Goal: Transaction & Acquisition: Purchase product/service

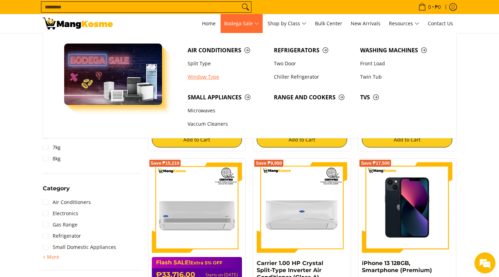
click at [217, 76] on link "Window Type" at bounding box center [227, 76] width 86 height 13
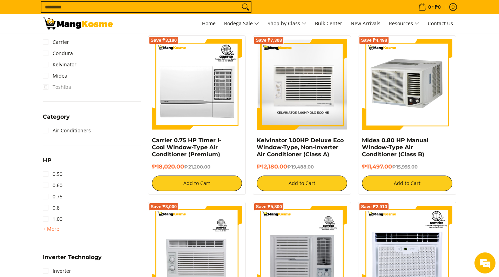
click at [305, 100] on img at bounding box center [302, 84] width 90 height 90
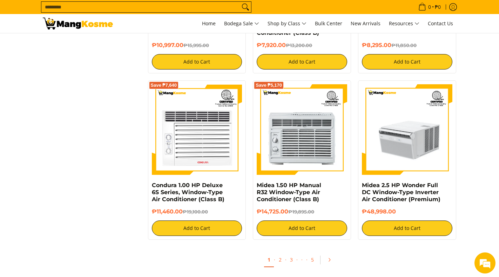
scroll to position [1285, 0]
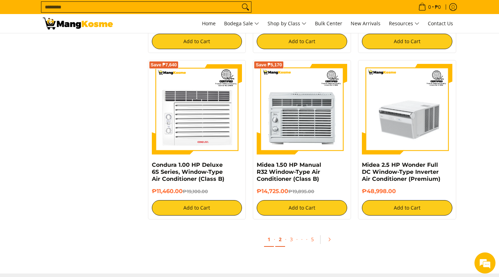
click at [284, 240] on link "2" at bounding box center [280, 239] width 10 height 14
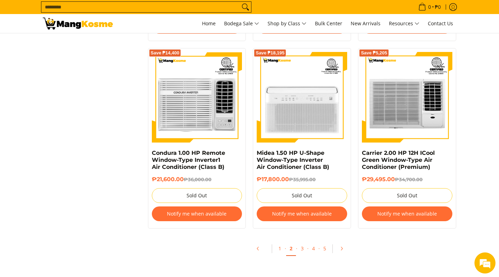
scroll to position [1460, 0]
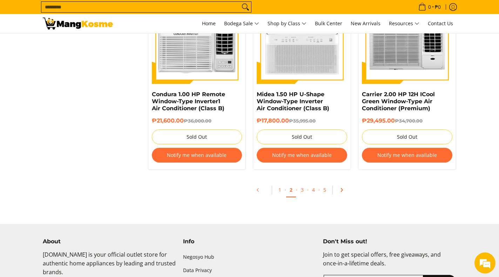
click at [341, 190] on icon "Pagination" at bounding box center [341, 189] width 5 height 5
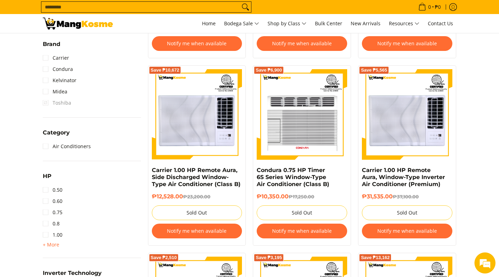
scroll to position [292, 0]
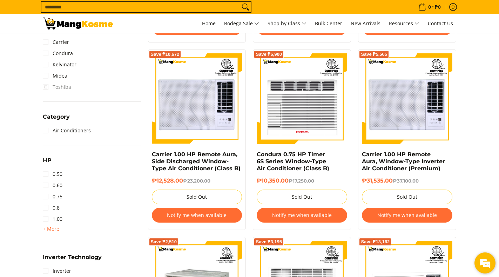
click at [489, 267] on em at bounding box center [484, 262] width 19 height 19
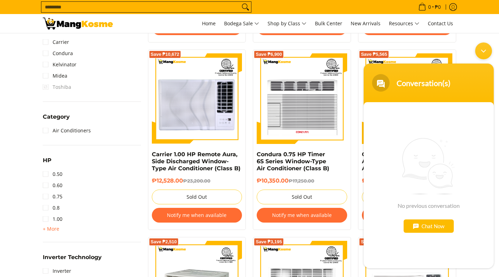
click at [427, 222] on div "Chat Now" at bounding box center [428, 225] width 50 height 13
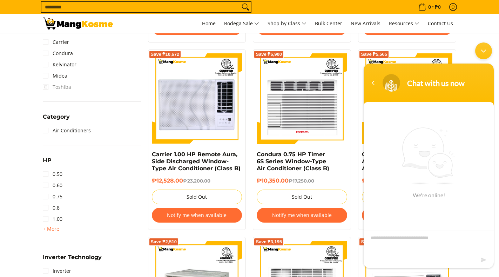
type textarea "*"
type textarea "**********"
click at [483, 260] on em at bounding box center [483, 259] width 7 height 9
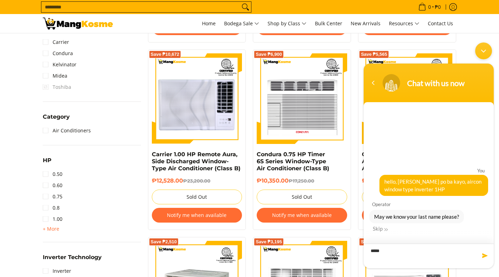
type textarea "******"
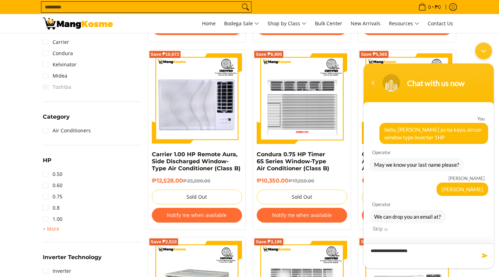
type textarea "**********"
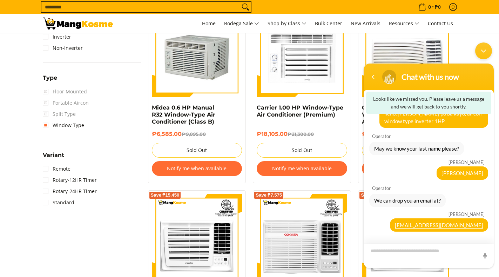
scroll to position [0, 0]
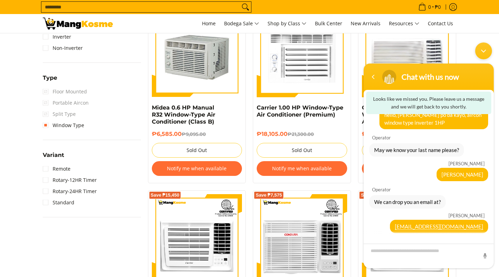
click at [487, 45] on div "Minimize live chat window" at bounding box center [483, 50] width 17 height 17
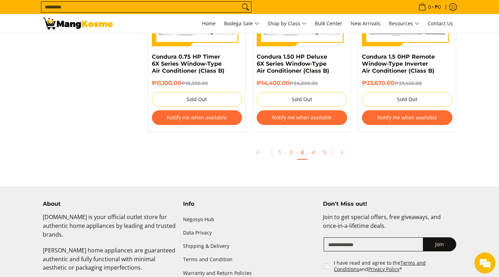
scroll to position [1502, 0]
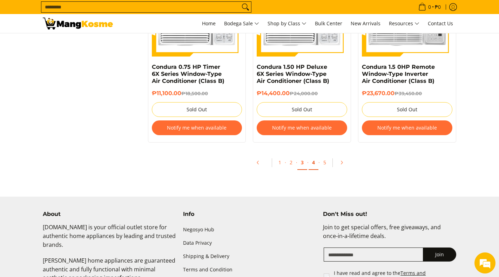
click at [313, 163] on link "4" at bounding box center [313, 162] width 10 height 14
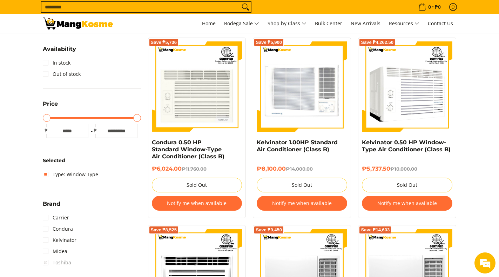
click at [333, 120] on img at bounding box center [302, 86] width 90 height 90
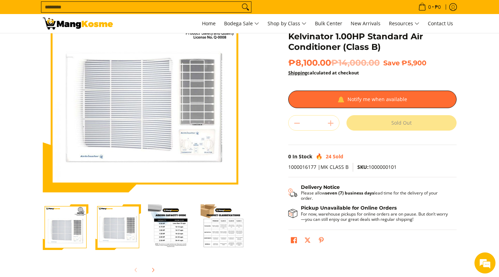
scroll to position [117, 0]
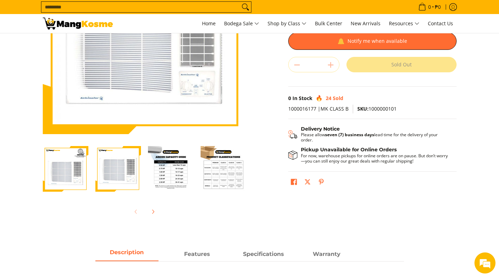
click at [173, 177] on img "Kelvinator 1.00HP Standard Air Conditioner (Class B)-3" at bounding box center [171, 169] width 46 height 46
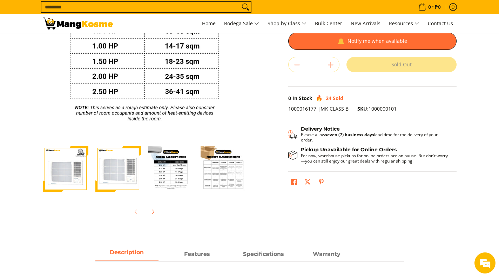
click at [217, 178] on img "Kelvinator 1.00HP Standard Air Conditioner (Class B)-4" at bounding box center [223, 169] width 46 height 46
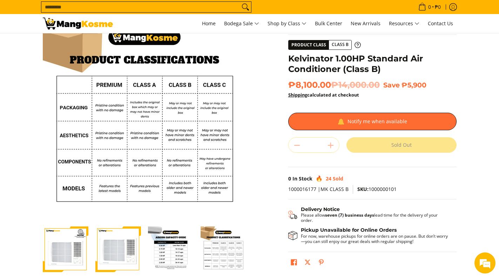
scroll to position [0, 0]
